Goal: Find specific page/section: Find specific page/section

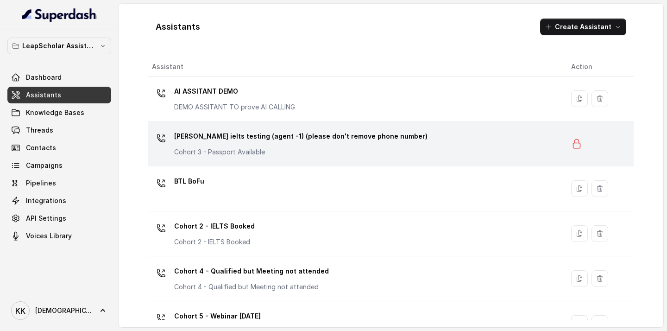
click at [478, 147] on div "[PERSON_NAME] ielts testing (agent -1) (please don't remove phone number) Cohor…" at bounding box center [354, 144] width 404 height 30
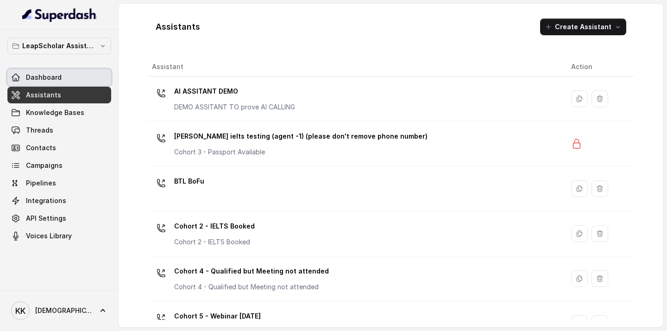
click at [49, 79] on span "Dashboard" at bounding box center [44, 77] width 36 height 9
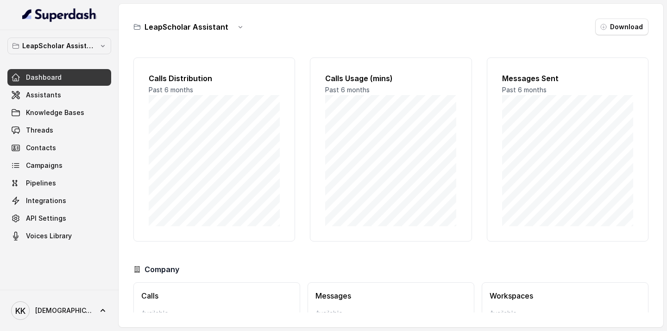
click at [302, 20] on div "LeapScholar Assistant Download" at bounding box center [390, 27] width 515 height 17
